Goal: Navigation & Orientation: Find specific page/section

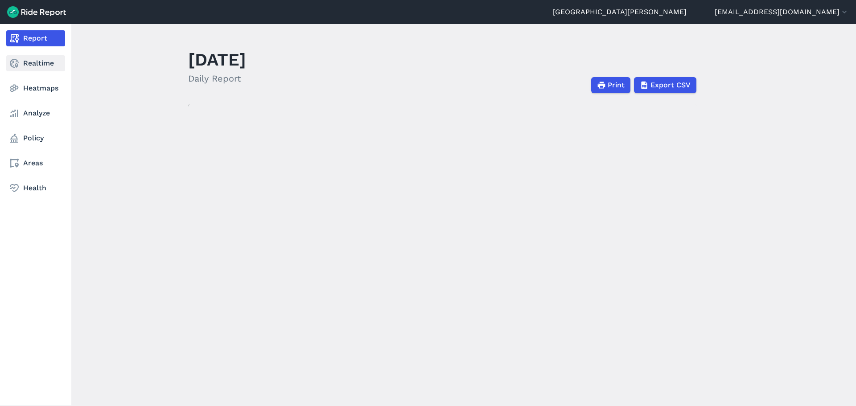
click at [36, 63] on link "Realtime" at bounding box center [35, 63] width 59 height 16
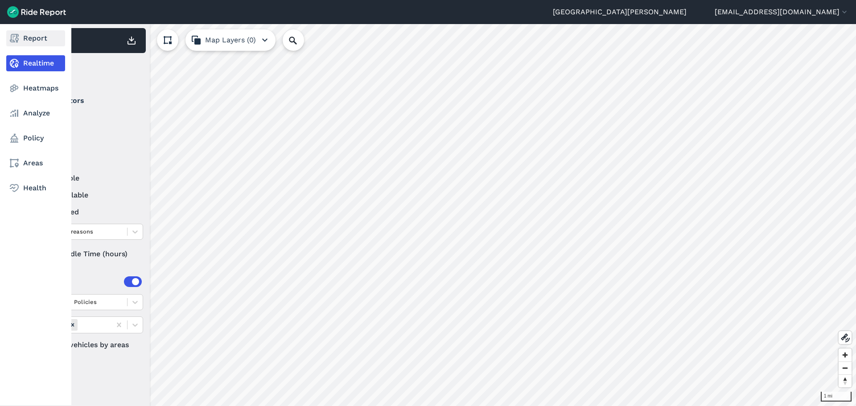
click at [43, 40] on link "Report" at bounding box center [35, 38] width 59 height 16
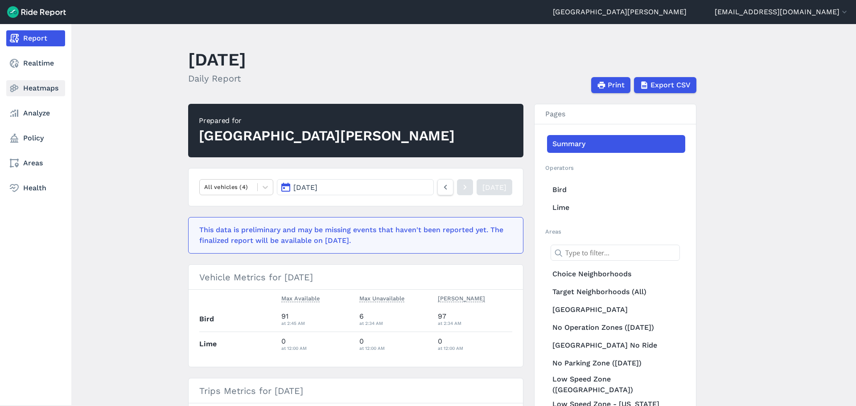
click at [42, 90] on link "Heatmaps" at bounding box center [35, 88] width 59 height 16
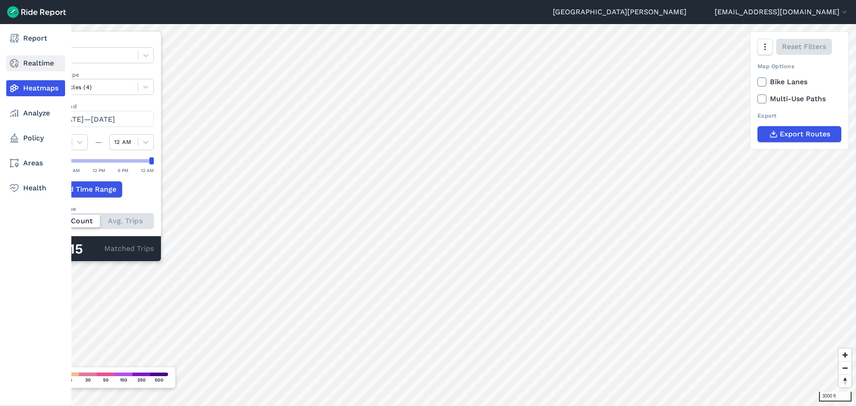
drag, startPoint x: 23, startPoint y: 64, endPoint x: 32, endPoint y: 62, distance: 8.8
click at [23, 64] on link "Realtime" at bounding box center [35, 63] width 59 height 16
